Goal: Find contact information: Find contact information

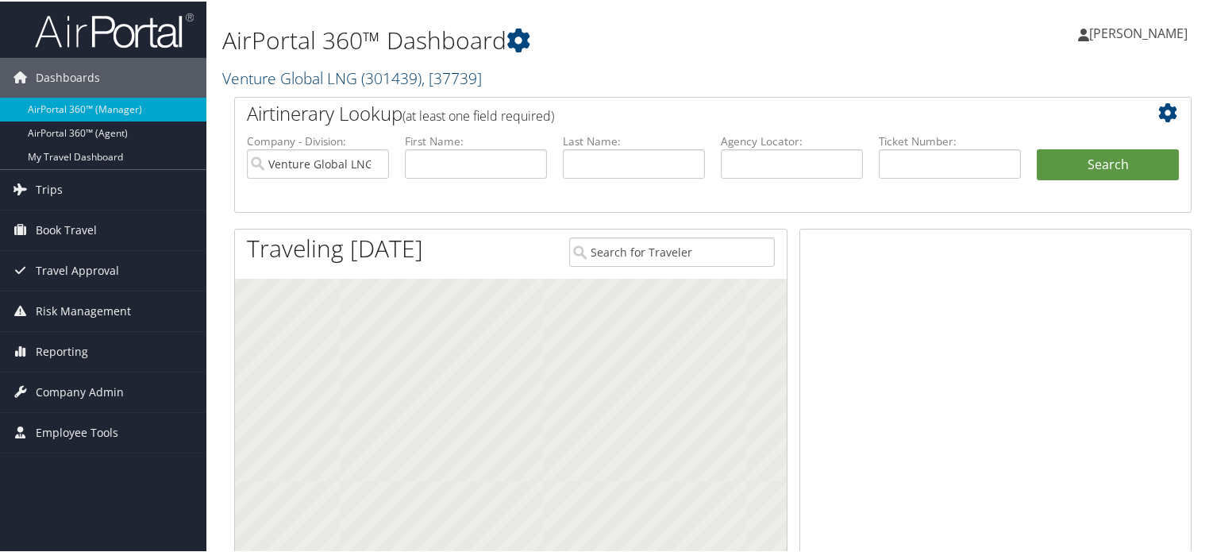
click at [343, 79] on link "Venture Global LNG ( 301439 ) , [ 37739 ]" at bounding box center [352, 76] width 260 height 21
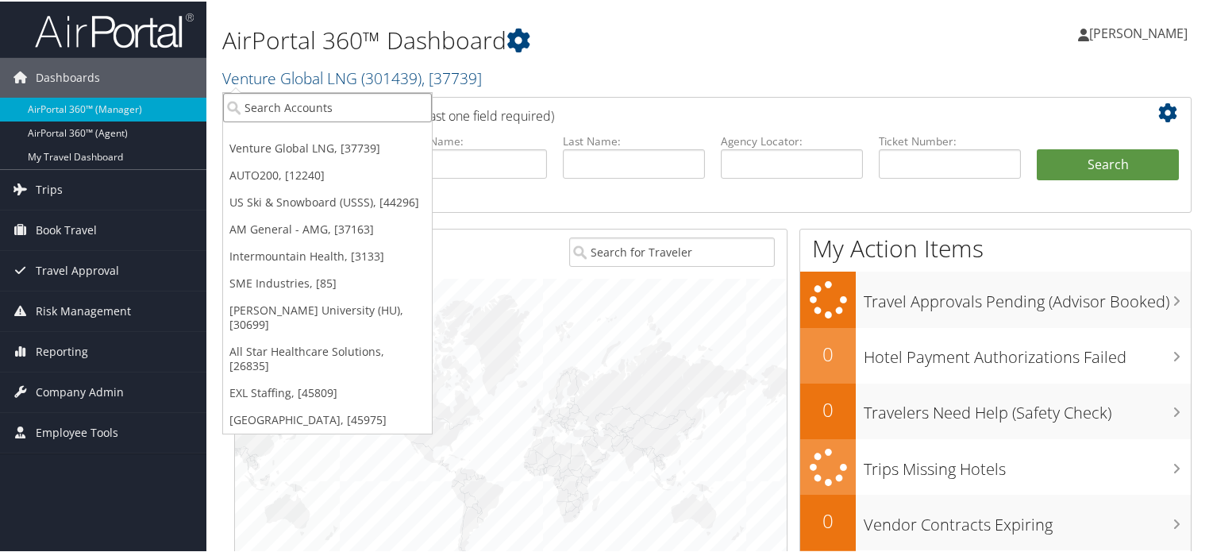
click at [321, 104] on input "search" at bounding box center [327, 105] width 209 height 29
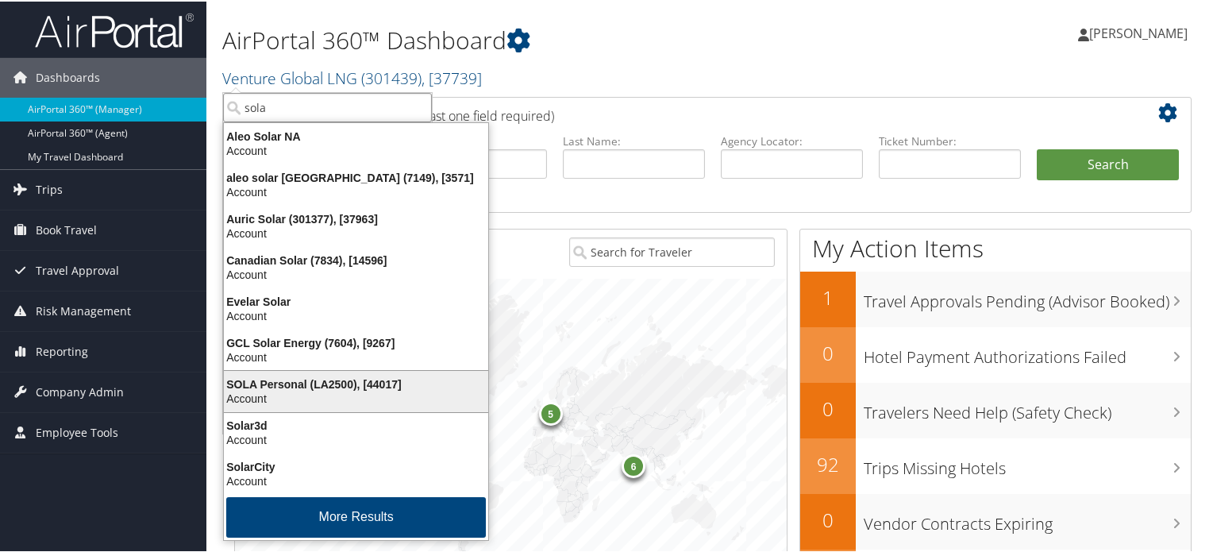
scroll to position [2, 0]
type input "s"
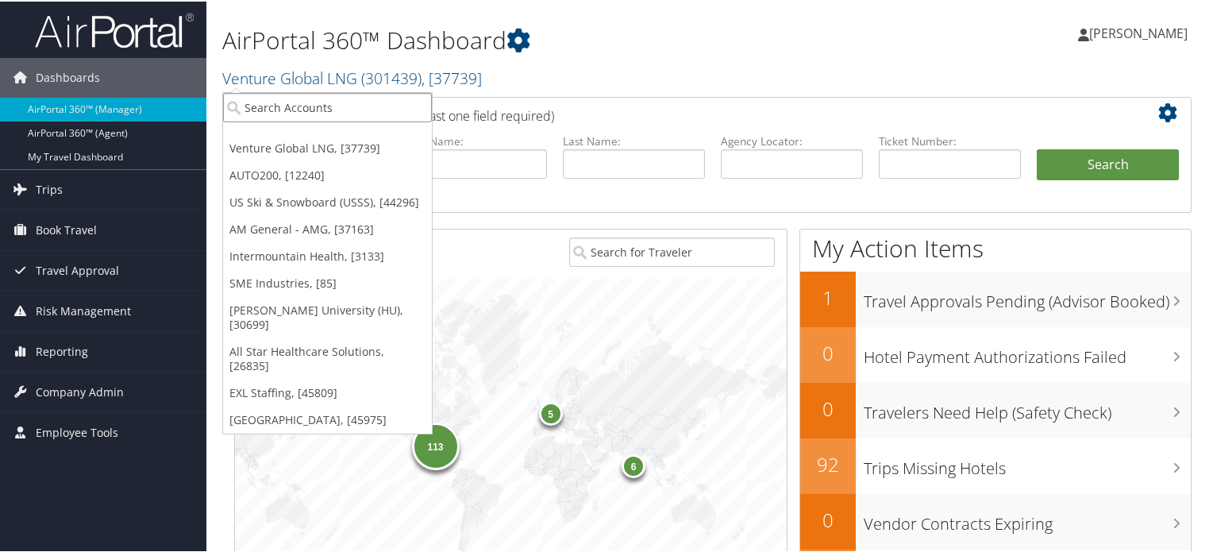
click at [356, 98] on input "search" at bounding box center [327, 105] width 209 height 29
paste input "307154"
type input "307154"
click at [246, 106] on input "307154" at bounding box center [327, 105] width 209 height 29
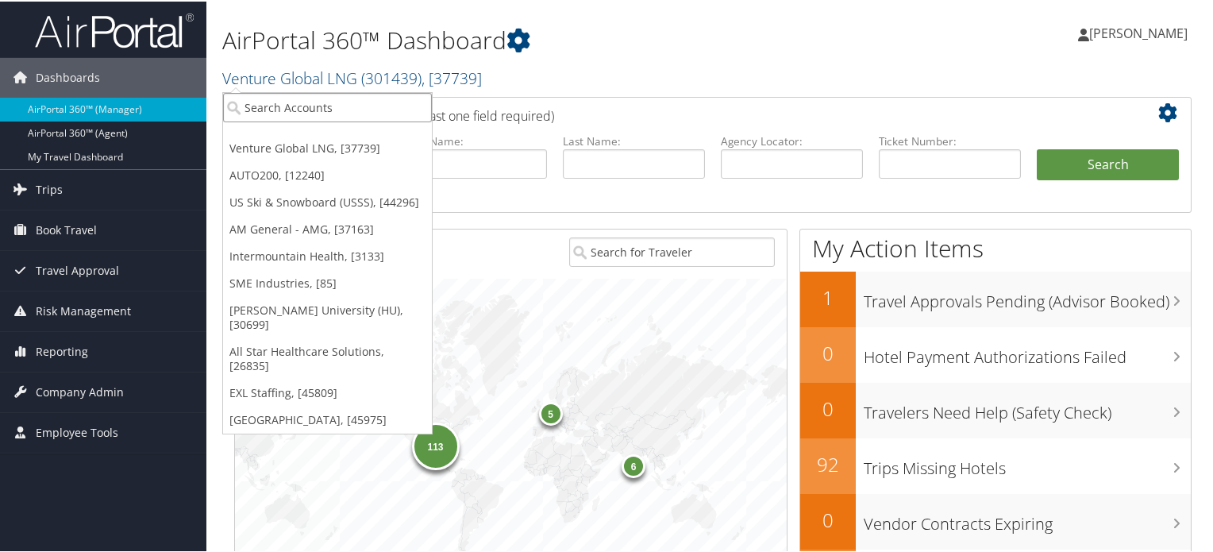
click at [340, 119] on input "search" at bounding box center [327, 105] width 209 height 29
paste input "166849"
type input "1"
paste input "STATEOFLA"
type input "STATEOFLA"
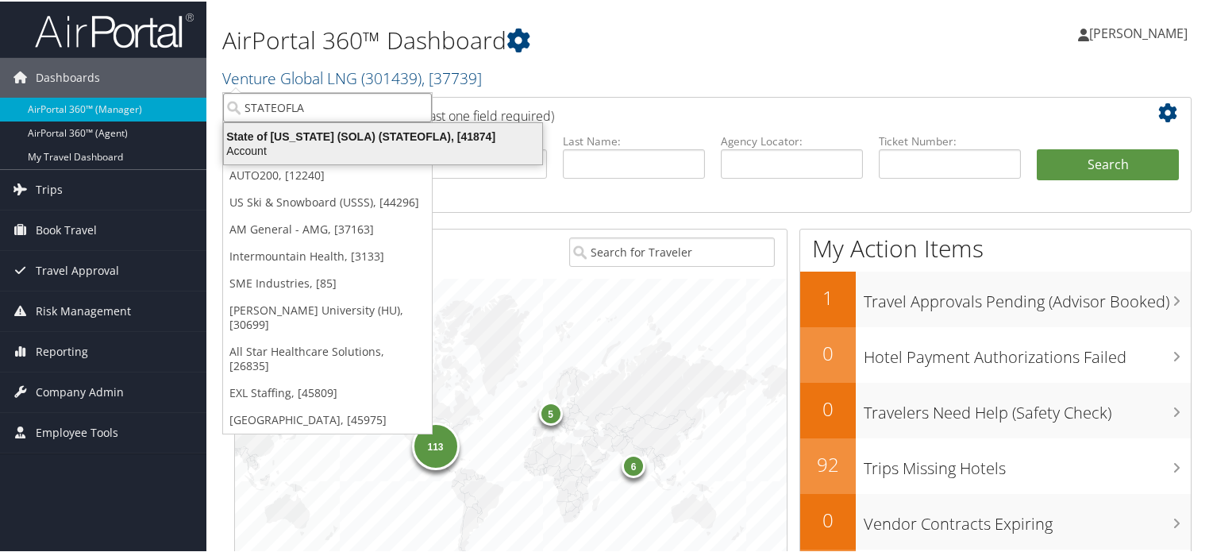
click at [341, 133] on div "State of Louisiana (SOLA) (STATEOFLA), [41874]" at bounding box center [382, 135] width 337 height 14
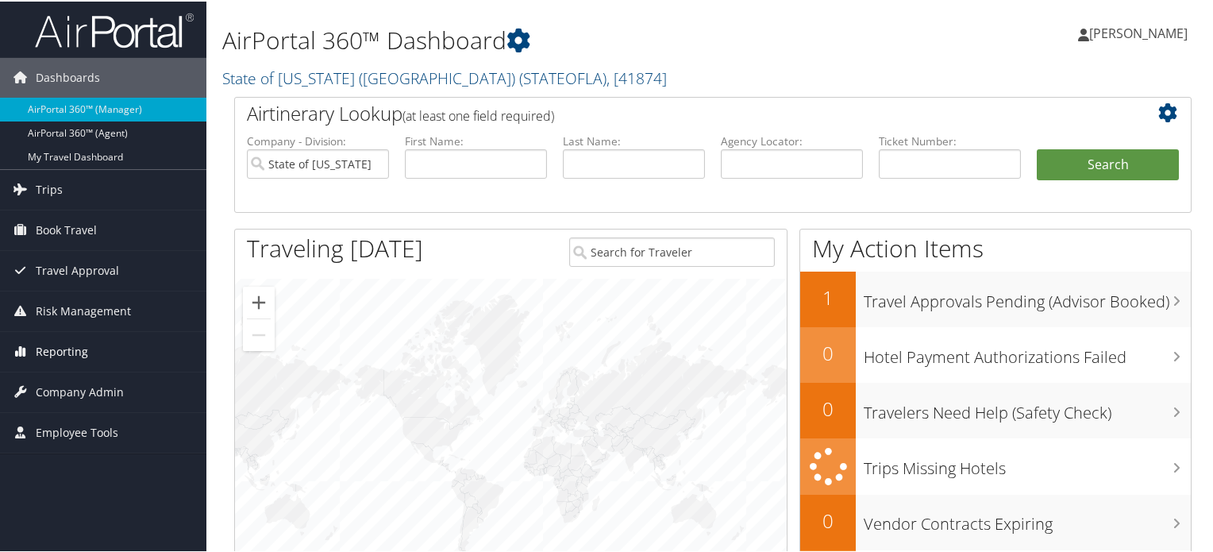
click at [77, 347] on span "Reporting" at bounding box center [62, 350] width 52 height 40
click at [79, 389] on span "Company Admin" at bounding box center [80, 391] width 88 height 40
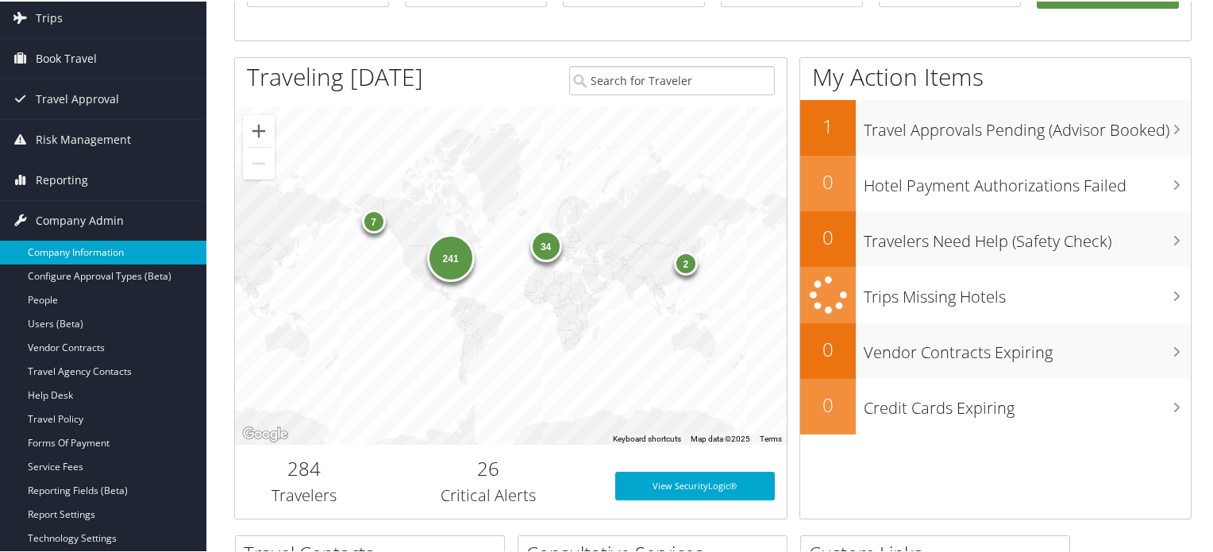
scroll to position [175, 0]
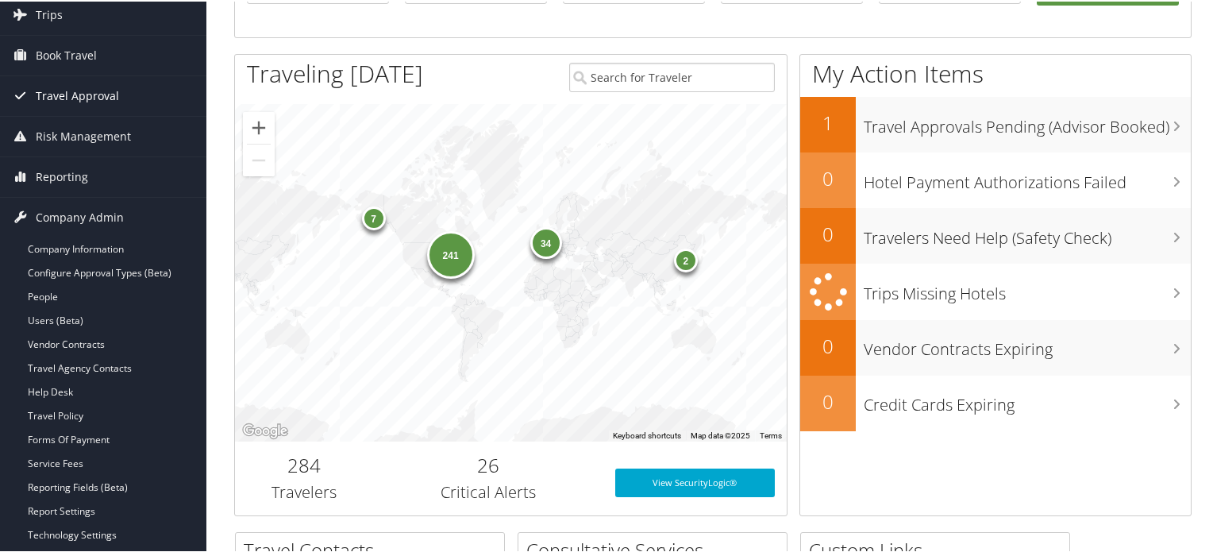
click at [79, 91] on span "Travel Approval" at bounding box center [77, 95] width 83 height 40
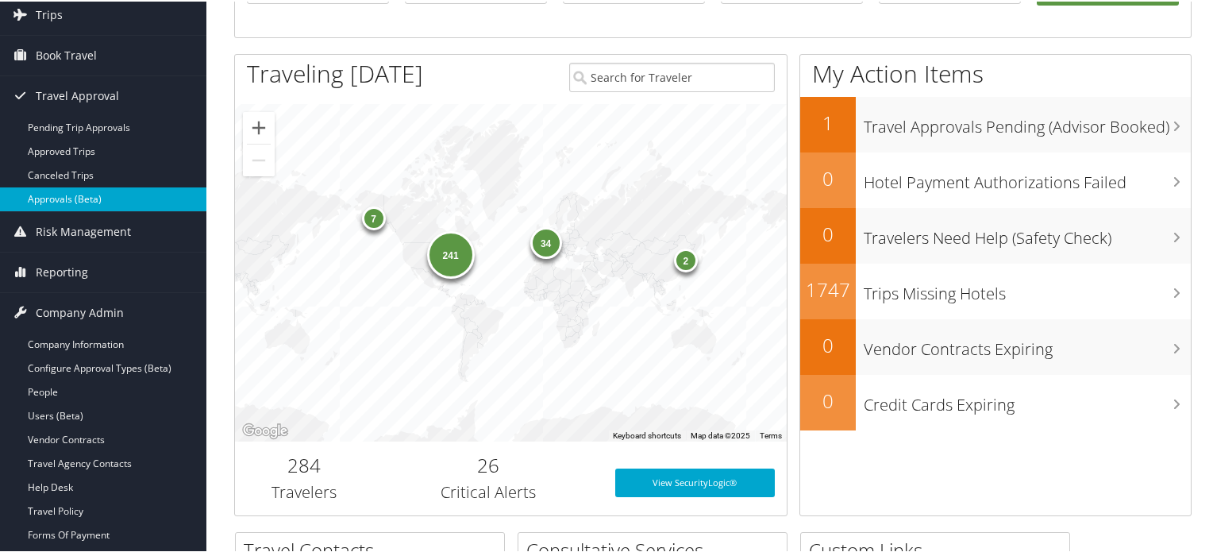
click at [62, 196] on link "Approvals (Beta)" at bounding box center [103, 198] width 206 height 24
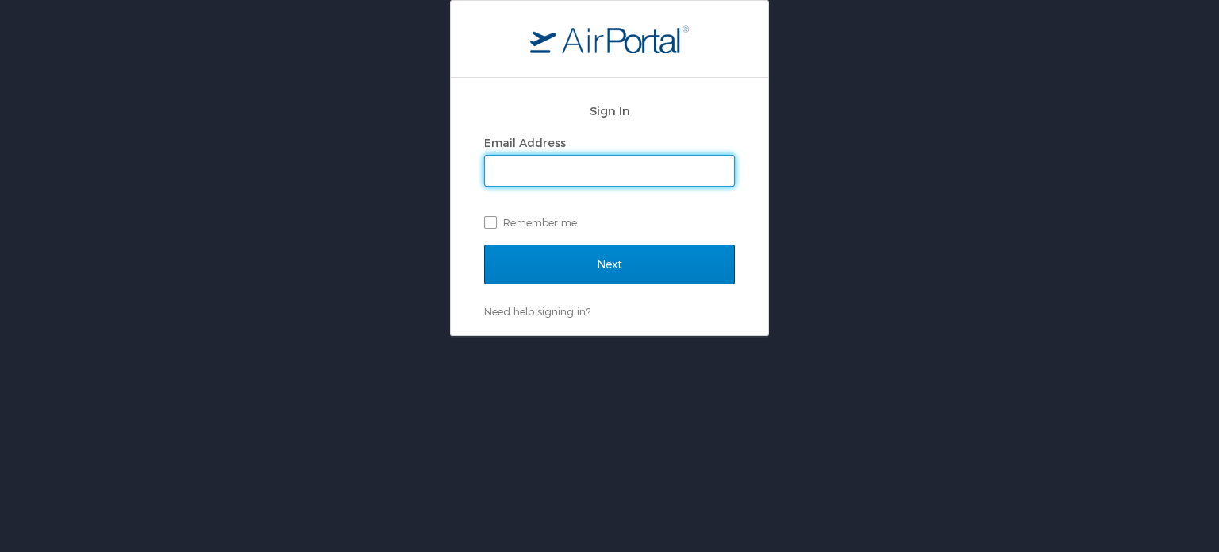
type input "lingmi.hungyo@cbtravel.com"
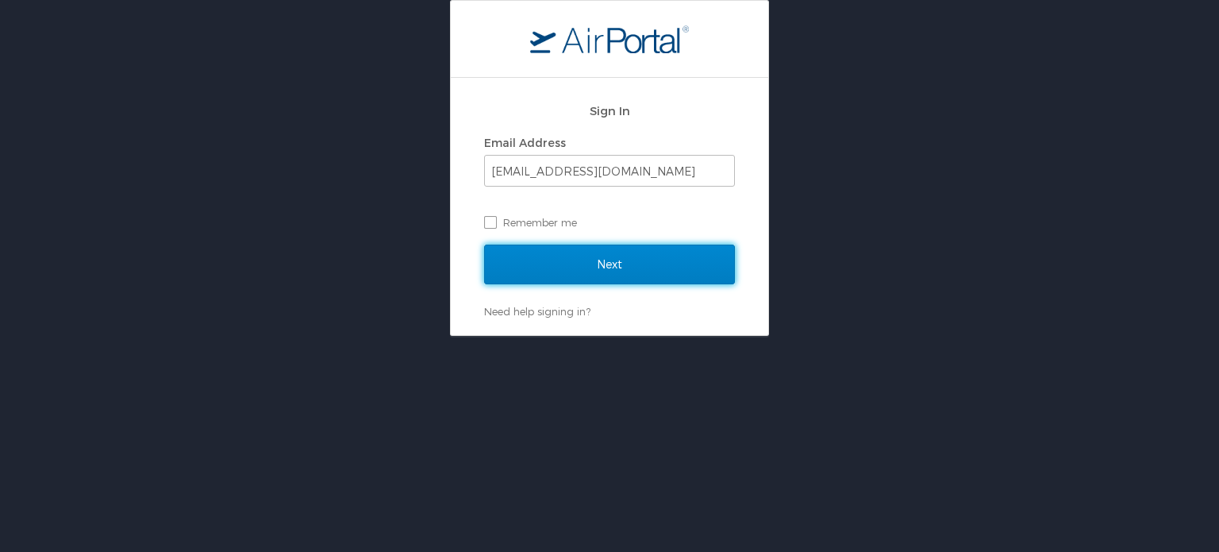
click at [613, 268] on input "Next" at bounding box center [609, 264] width 251 height 40
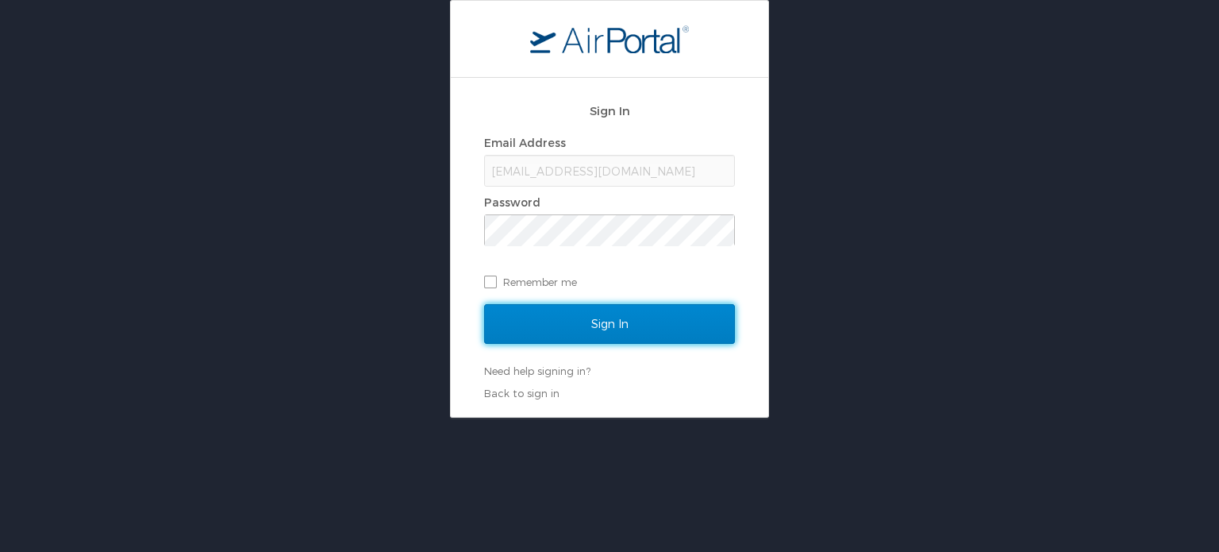
click at [579, 329] on input "Sign In" at bounding box center [609, 324] width 251 height 40
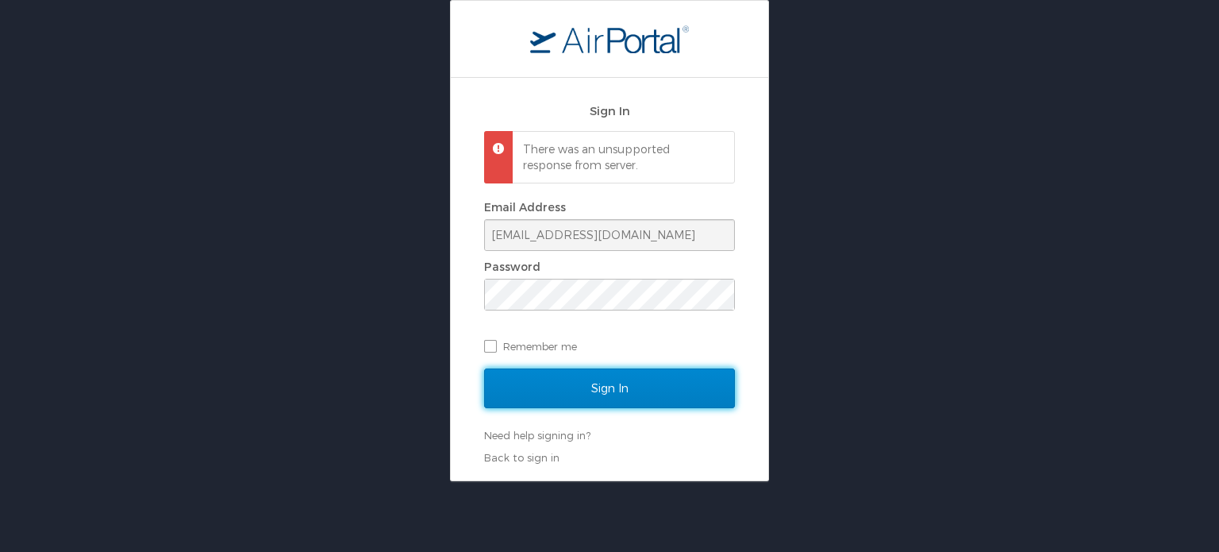
click at [583, 387] on input "Sign In" at bounding box center [609, 388] width 251 height 40
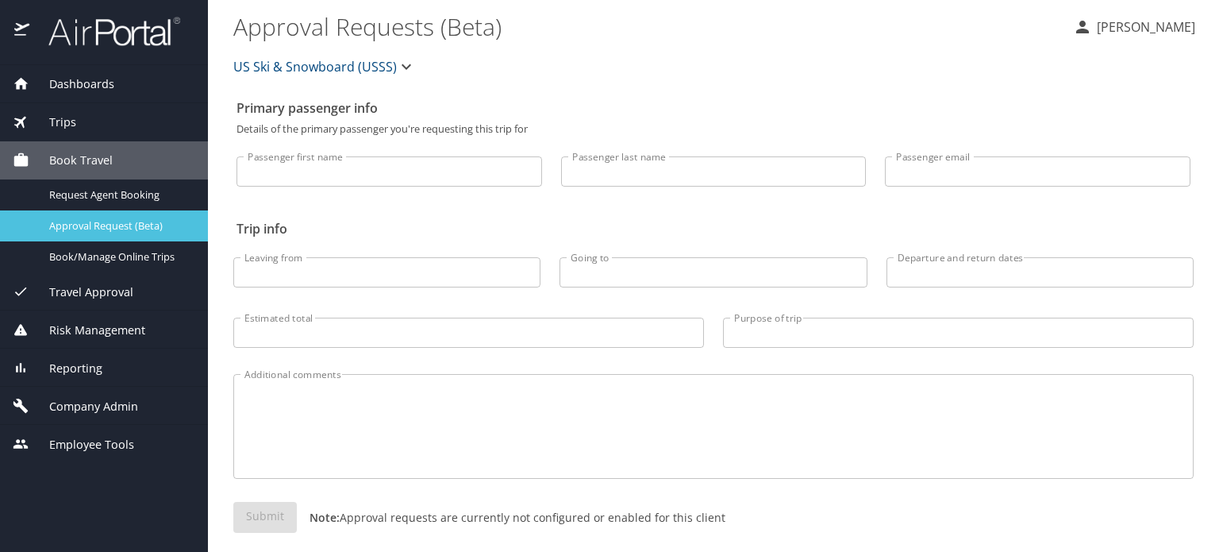
click at [124, 229] on span "Approval Request (Beta)" at bounding box center [119, 225] width 140 height 15
click at [403, 70] on icon "button" at bounding box center [406, 66] width 19 height 19
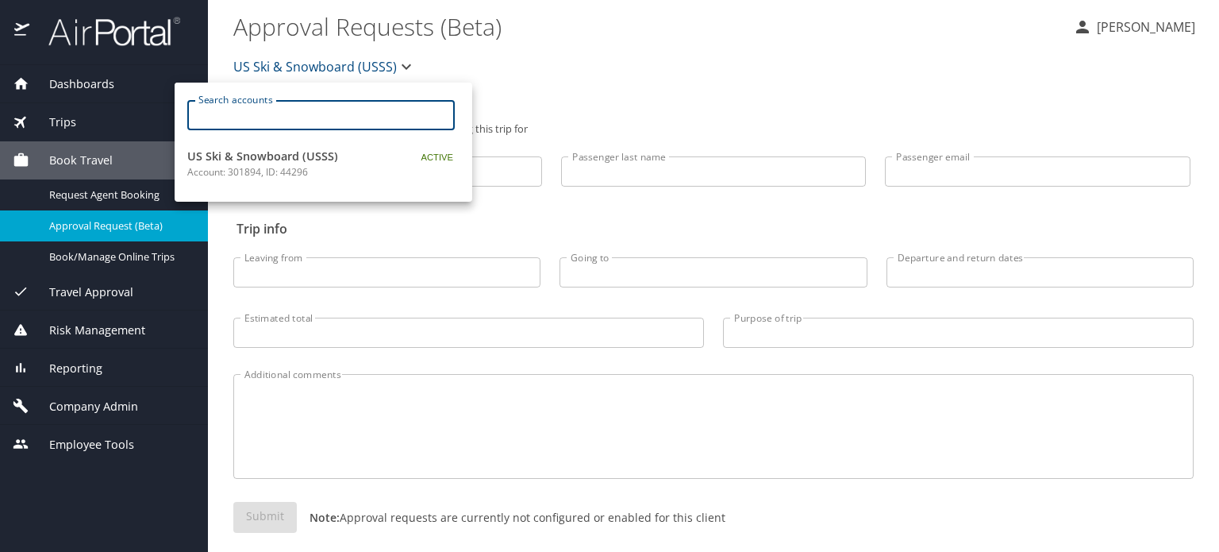
click at [302, 115] on input "Search accounts" at bounding box center [326, 115] width 257 height 30
paste input "STATEOFLA"
type input "STATEOFLA"
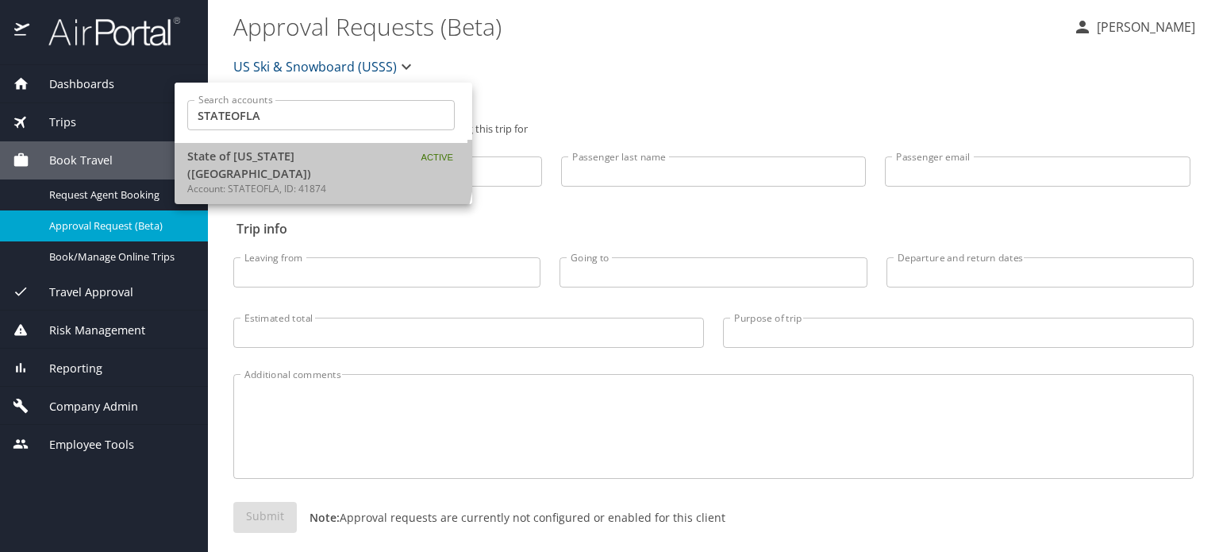
click at [279, 156] on span "State of [US_STATE] ([GEOGRAPHIC_DATA])" at bounding box center [286, 165] width 198 height 34
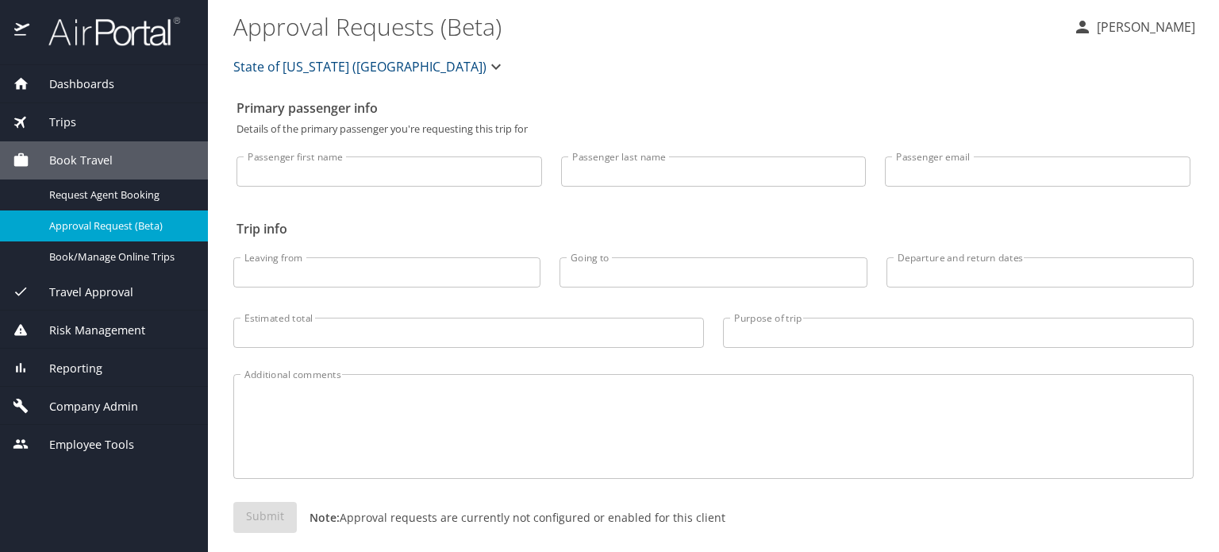
click at [79, 289] on span "Travel Approval" at bounding box center [81, 291] width 104 height 17
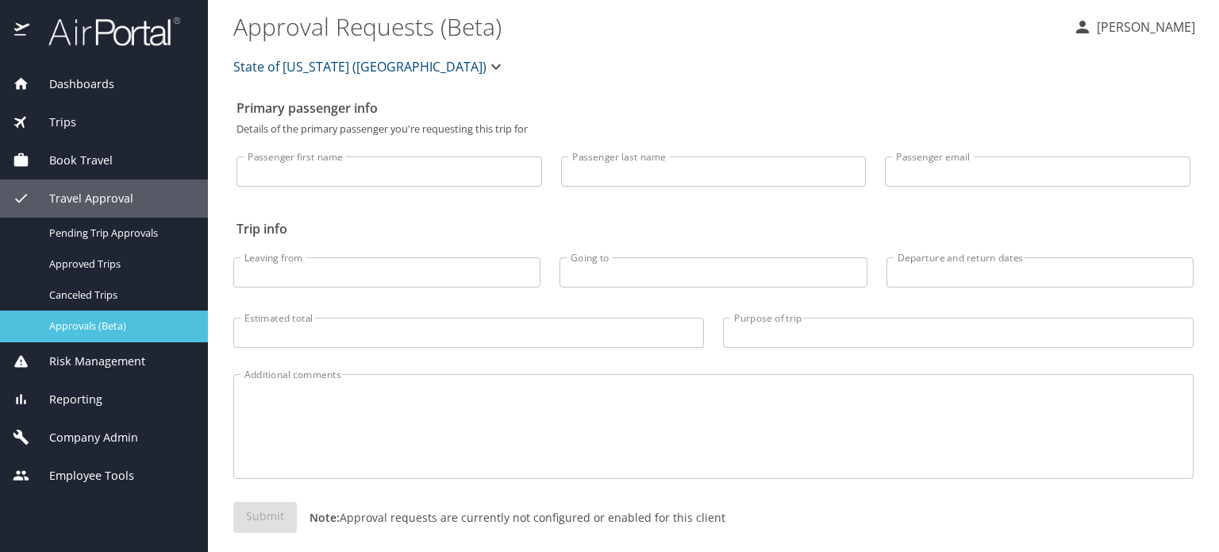
click at [73, 329] on span "Approvals (Beta)" at bounding box center [119, 325] width 140 height 15
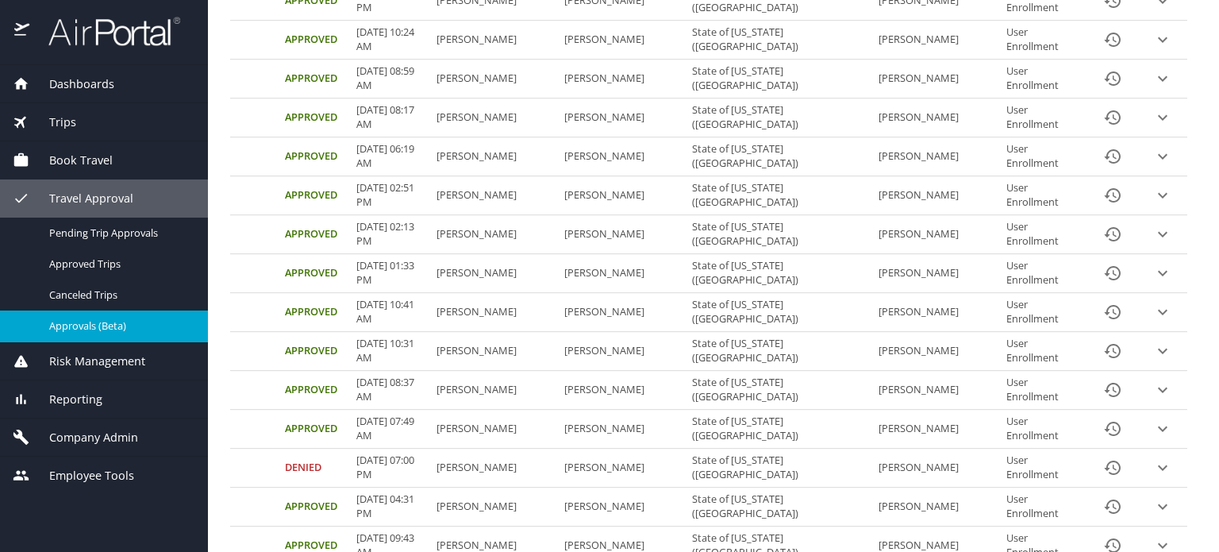
scroll to position [737, 0]
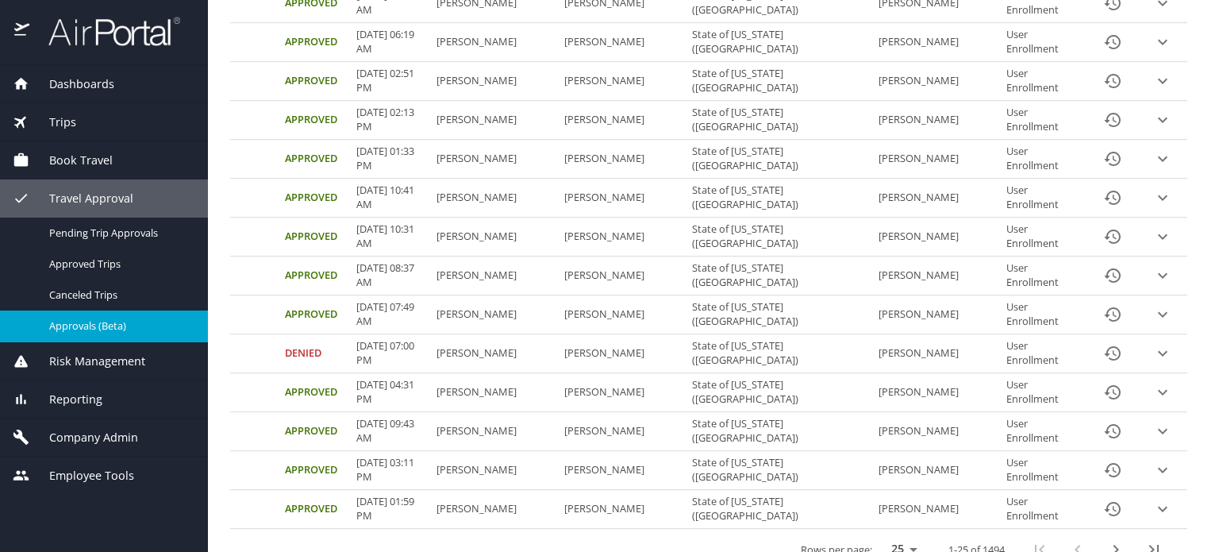
click at [92, 397] on span "Reporting" at bounding box center [65, 398] width 73 height 17
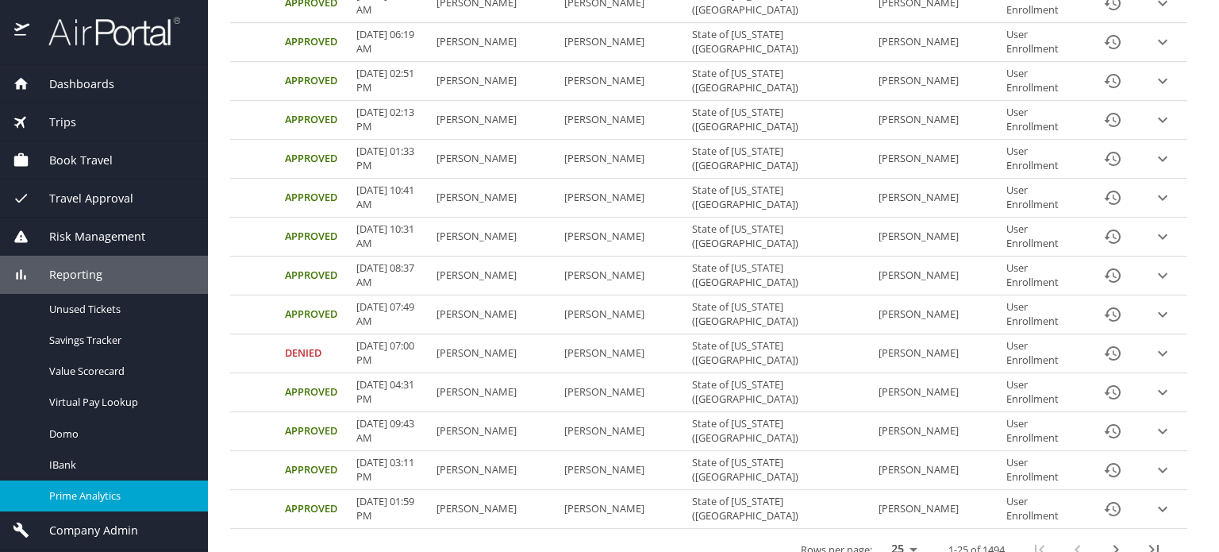
scroll to position [35, 0]
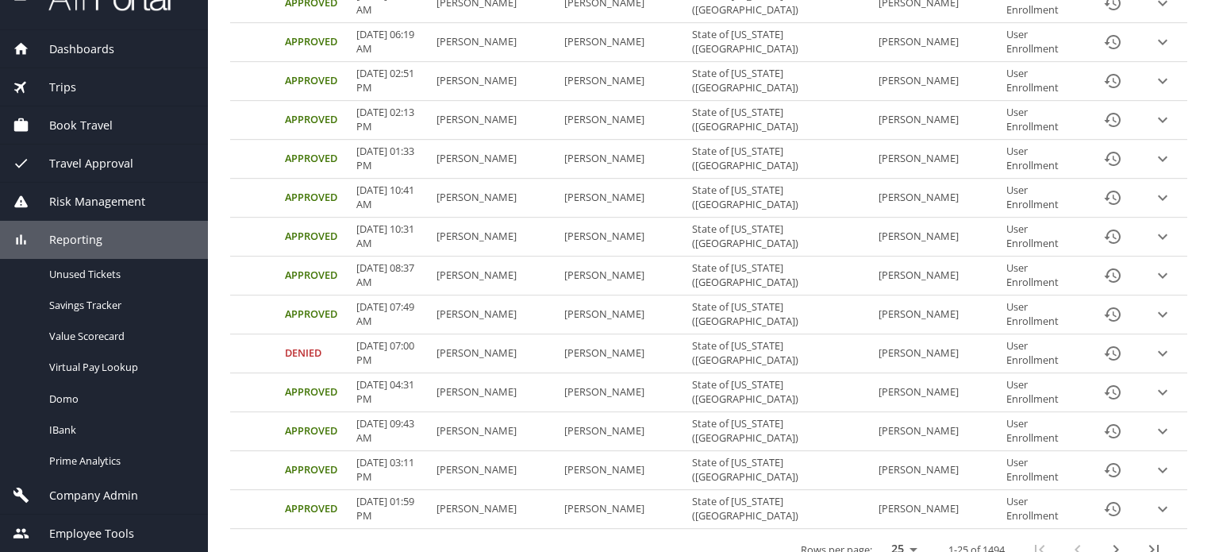
click at [98, 493] on span "Company Admin" at bounding box center [83, 495] width 109 height 17
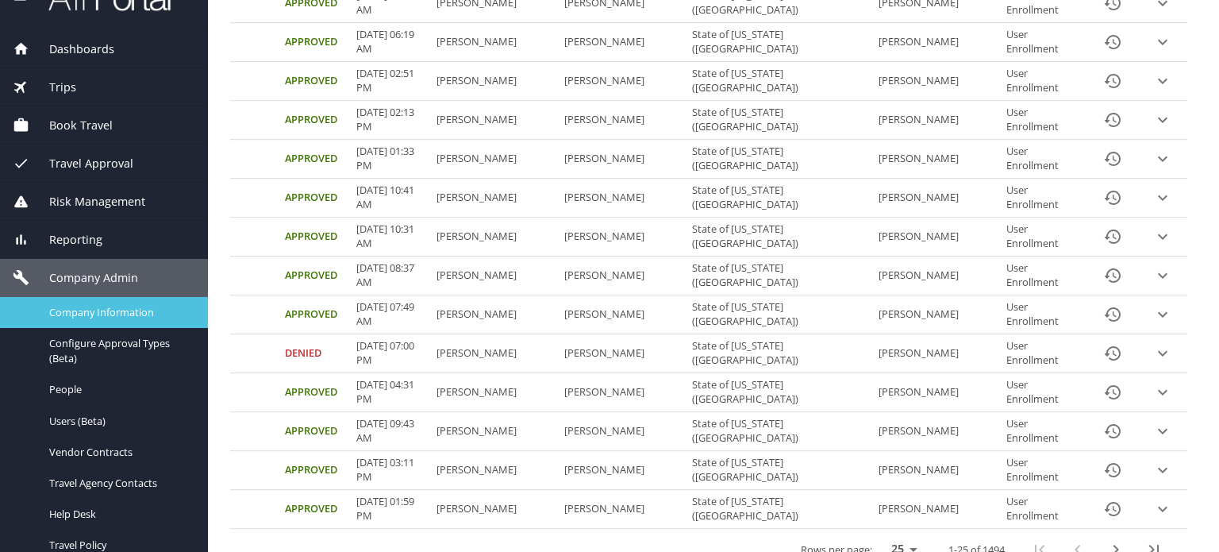
click at [137, 318] on span "Company Information" at bounding box center [119, 312] width 140 height 15
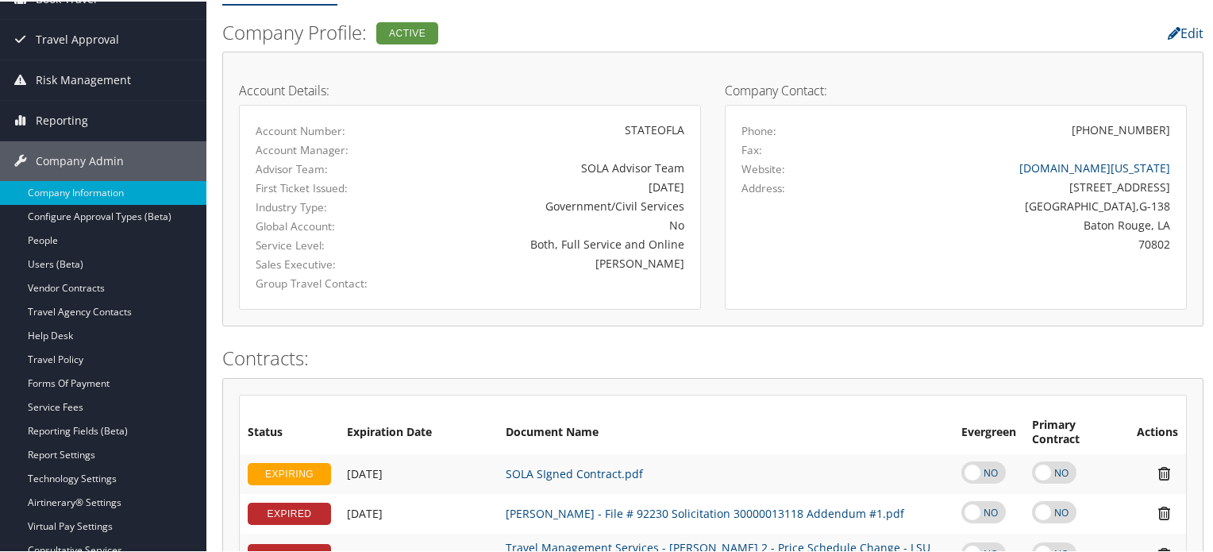
scroll to position [73, 0]
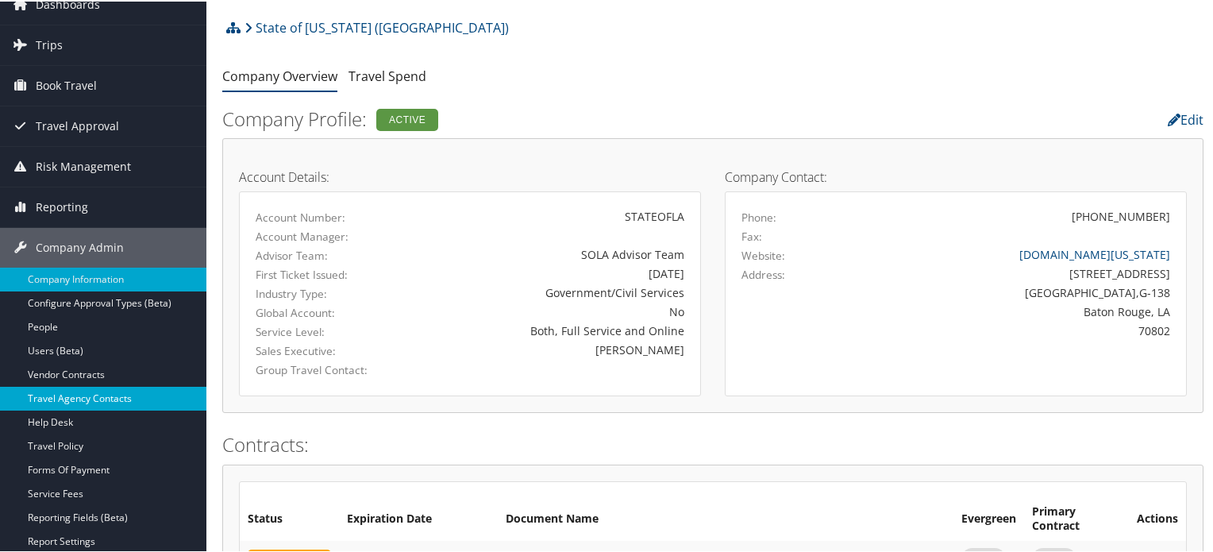
click at [54, 398] on link "Travel Agency Contacts" at bounding box center [103, 397] width 206 height 24
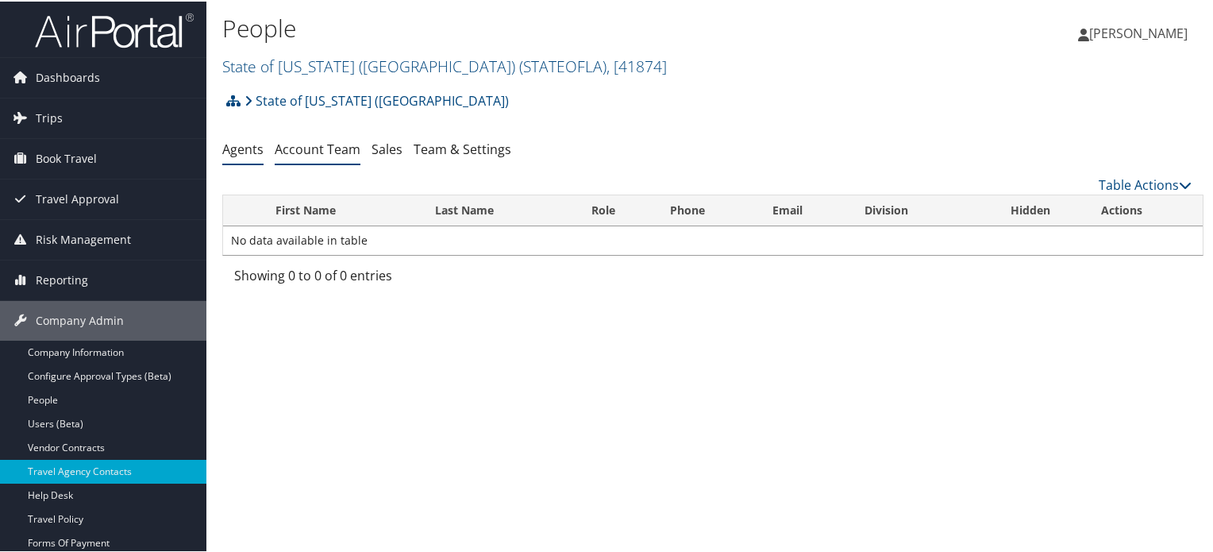
click at [308, 161] on li "Account Team" at bounding box center [318, 148] width 86 height 29
click at [311, 146] on link "Account Team" at bounding box center [318, 147] width 86 height 17
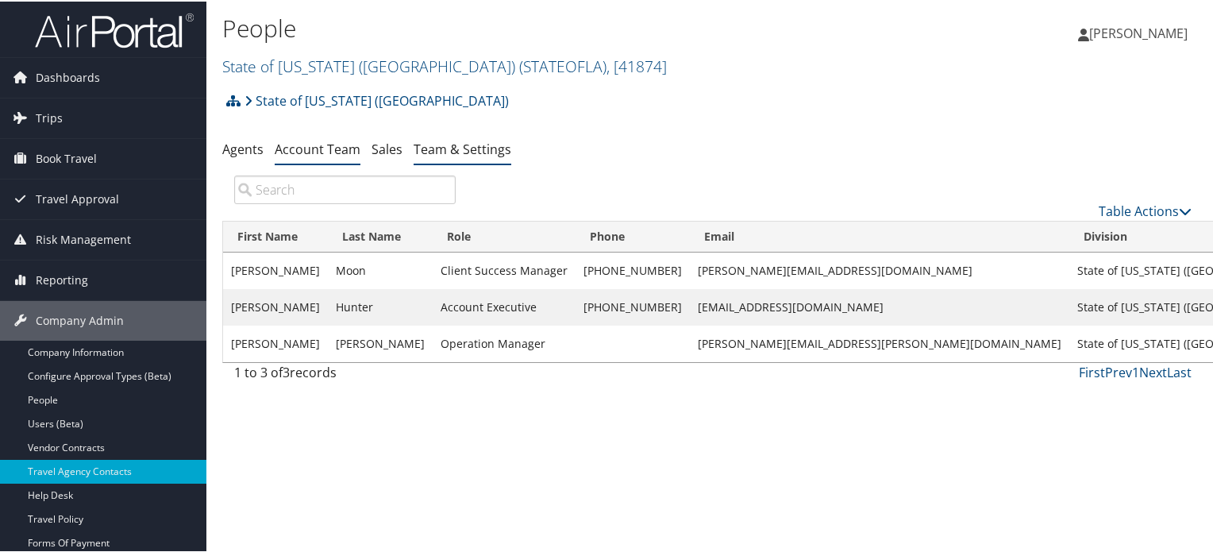
click at [460, 144] on link "Team & Settings" at bounding box center [462, 147] width 98 height 17
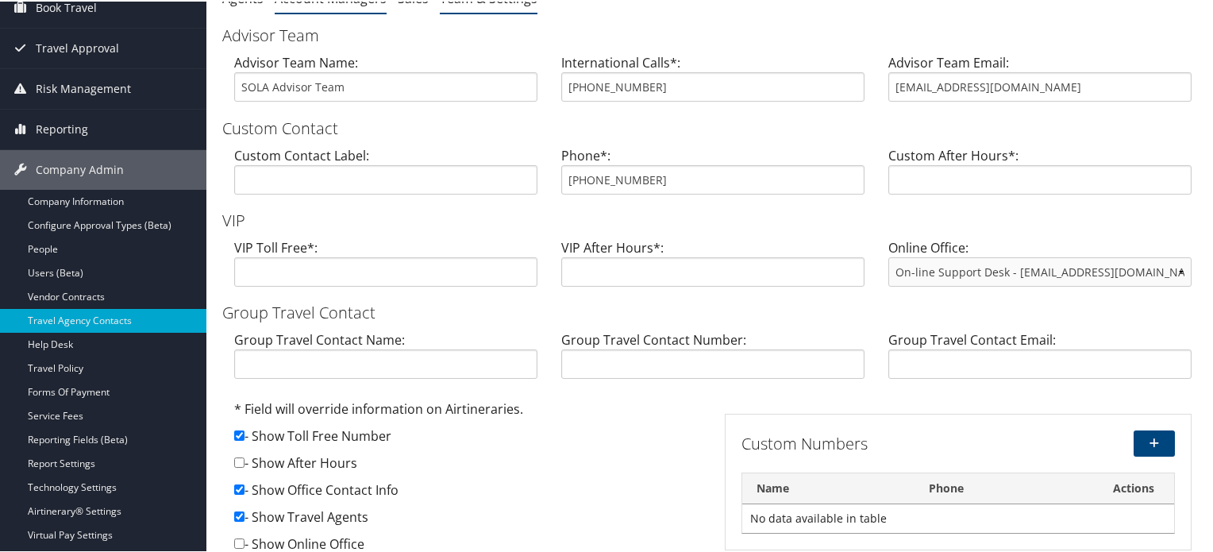
scroll to position [12, 0]
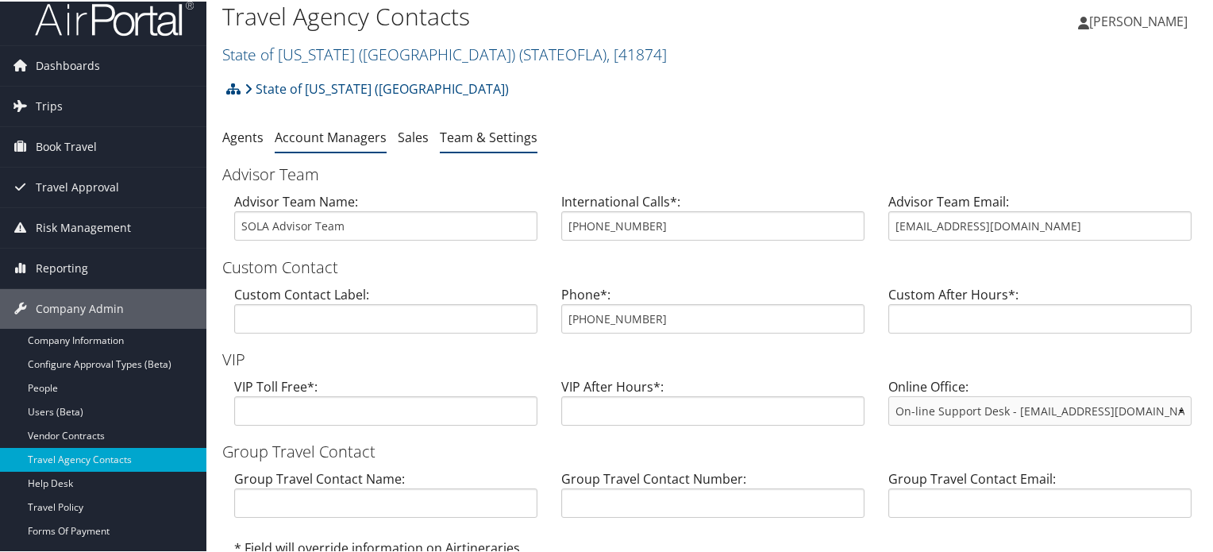
click at [331, 132] on link "Account Managers" at bounding box center [331, 135] width 112 height 17
